Goal: Information Seeking & Learning: Learn about a topic

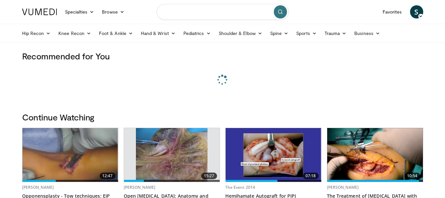
click at [209, 17] on input "Search topics, interventions" at bounding box center [223, 12] width 132 height 16
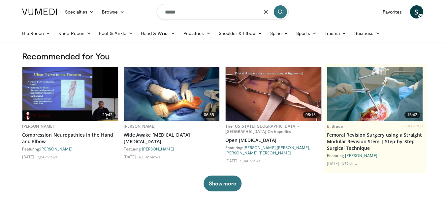
type input "******"
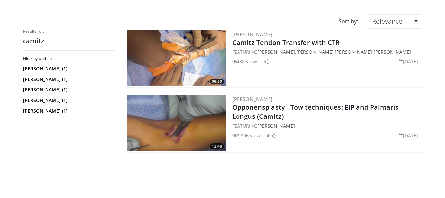
scroll to position [33, 0]
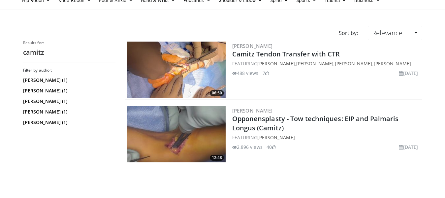
click at [195, 67] on img at bounding box center [176, 70] width 99 height 56
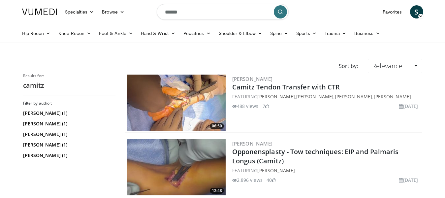
scroll to position [14, 0]
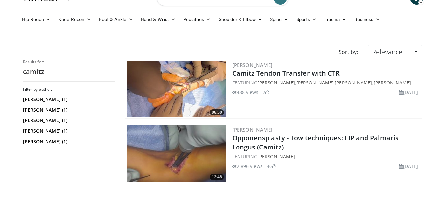
click at [167, 139] on img at bounding box center [176, 153] width 99 height 56
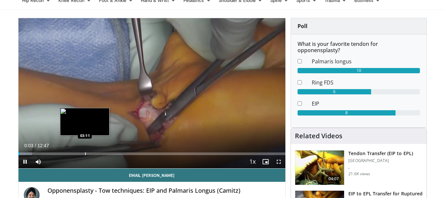
click at [85, 153] on div "Progress Bar" at bounding box center [85, 153] width 1 height 3
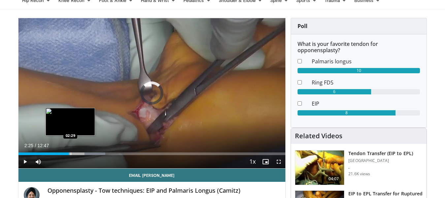
click at [69, 154] on div "02:25" at bounding box center [43, 153] width 51 height 3
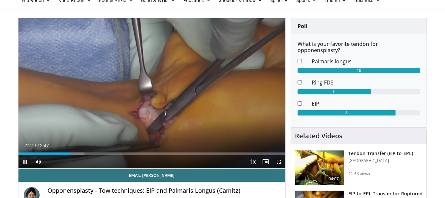
click at [65, 156] on div "Current Time 2:27 / Duration 12:47 Pause Skip Backward Skip Forward Mute Loaded…" at bounding box center [151, 161] width 267 height 13
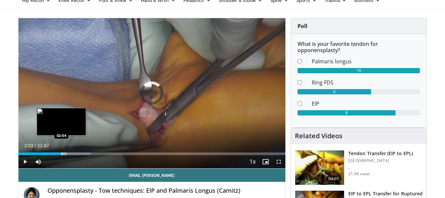
click at [62, 154] on div "Progress Bar" at bounding box center [62, 153] width 1 height 3
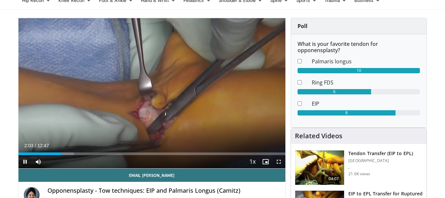
click at [152, 99] on video "Video Player" at bounding box center [151, 93] width 267 height 150
click at [150, 71] on video "Video Player" at bounding box center [151, 93] width 267 height 150
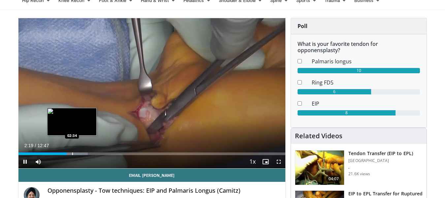
click at [72, 154] on div "Progress Bar" at bounding box center [72, 153] width 1 height 3
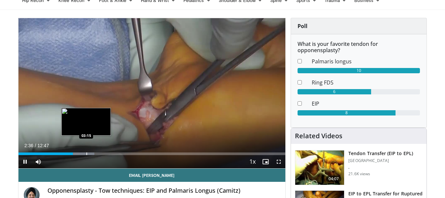
click at [86, 154] on div "Progress Bar" at bounding box center [86, 153] width 1 height 3
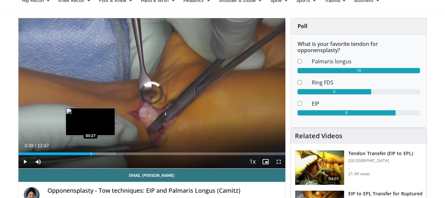
click at [91, 154] on div "Progress Bar" at bounding box center [91, 153] width 1 height 3
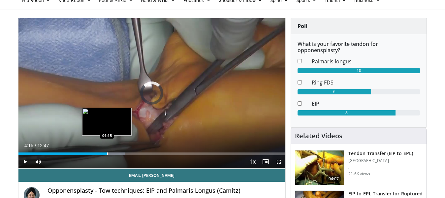
click at [107, 154] on div "Progress Bar" at bounding box center [107, 153] width 1 height 3
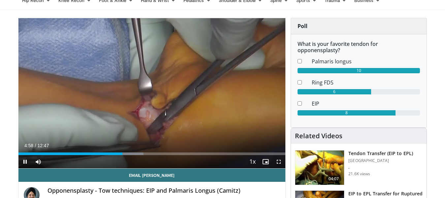
click at [100, 82] on video "Video Player" at bounding box center [151, 93] width 267 height 150
click at [173, 87] on video "Video Player" at bounding box center [151, 93] width 267 height 150
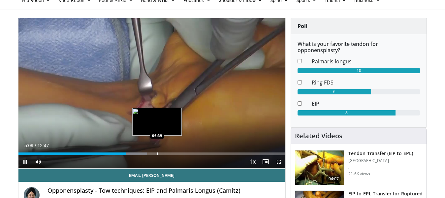
click at [157, 153] on div "Progress Bar" at bounding box center [157, 153] width 1 height 3
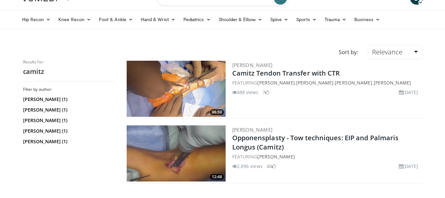
scroll to position [47, 0]
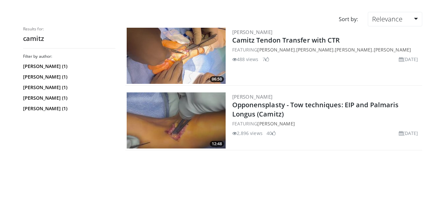
click at [166, 49] on img at bounding box center [176, 56] width 99 height 56
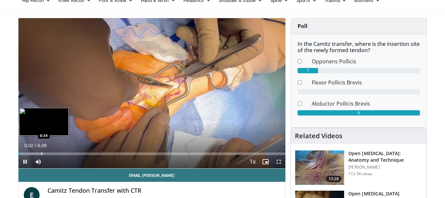
click at [41, 154] on div "Progress Bar" at bounding box center [41, 153] width 1 height 3
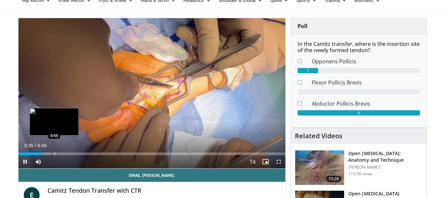
click at [54, 152] on div "Progress Bar" at bounding box center [54, 153] width 1 height 3
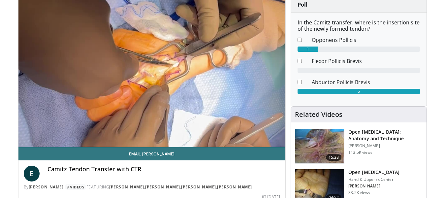
scroll to position [66, 0]
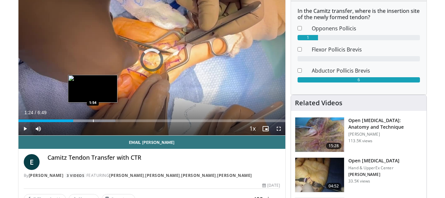
click at [93, 121] on div "Progress Bar" at bounding box center [93, 120] width 1 height 3
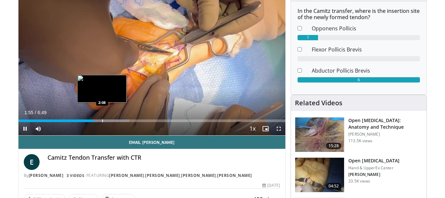
click at [102, 119] on div "Progress Bar" at bounding box center [102, 120] width 1 height 3
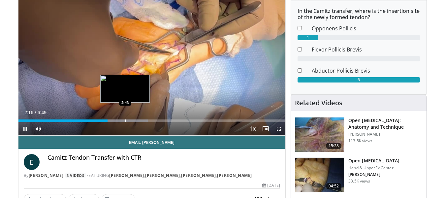
click at [125, 121] on div "Progress Bar" at bounding box center [125, 120] width 1 height 3
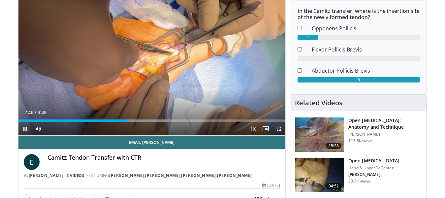
click at [281, 131] on span "Video Player" at bounding box center [278, 128] width 13 height 13
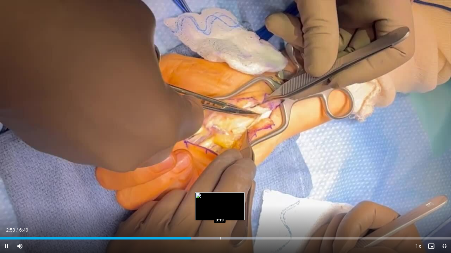
click at [220, 198] on div "Loaded : 58.17% 2:53 3:19" at bounding box center [225, 237] width 451 height 6
